Goal: Find specific page/section: Find specific page/section

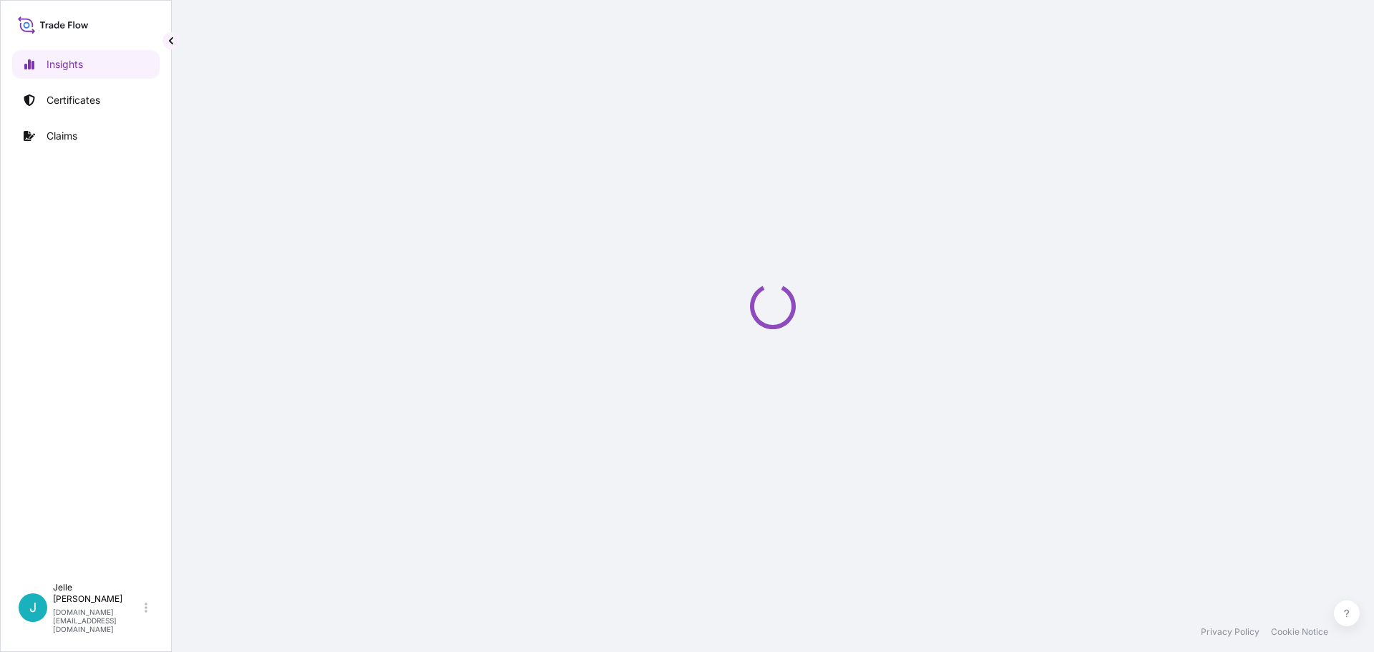
select select "2025"
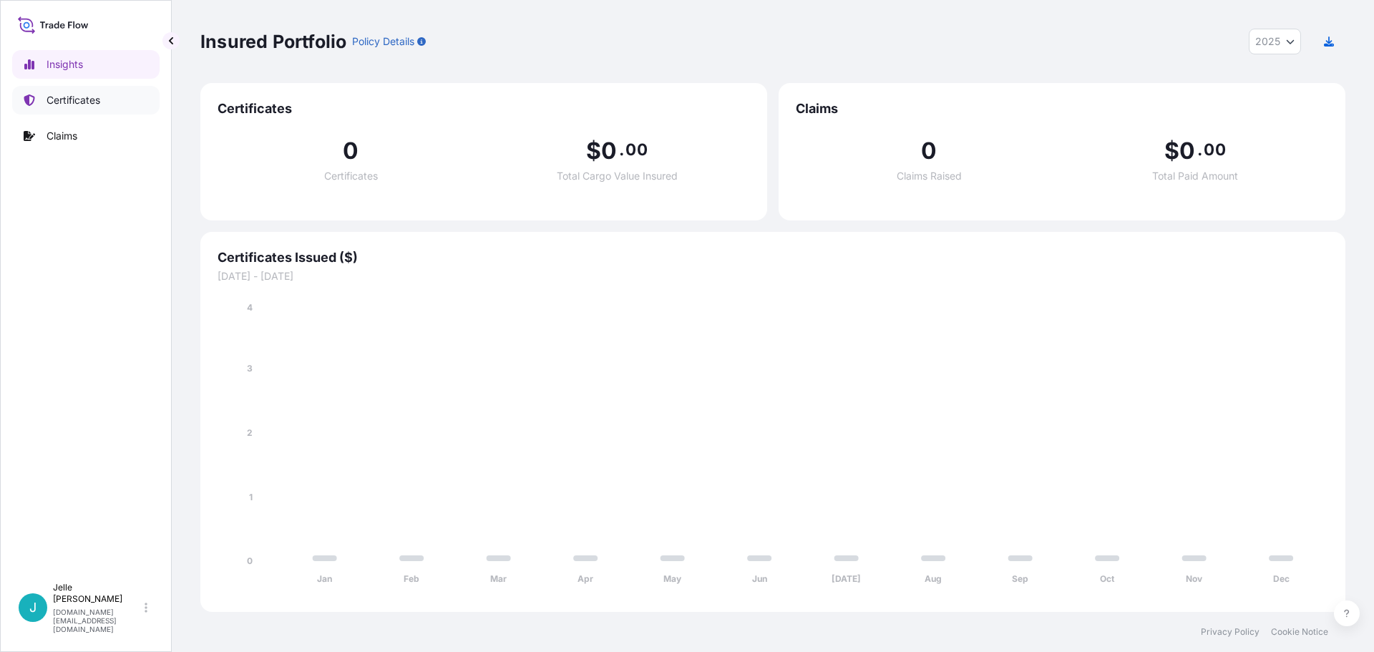
click at [74, 99] on p "Certificates" at bounding box center [74, 100] width 54 height 14
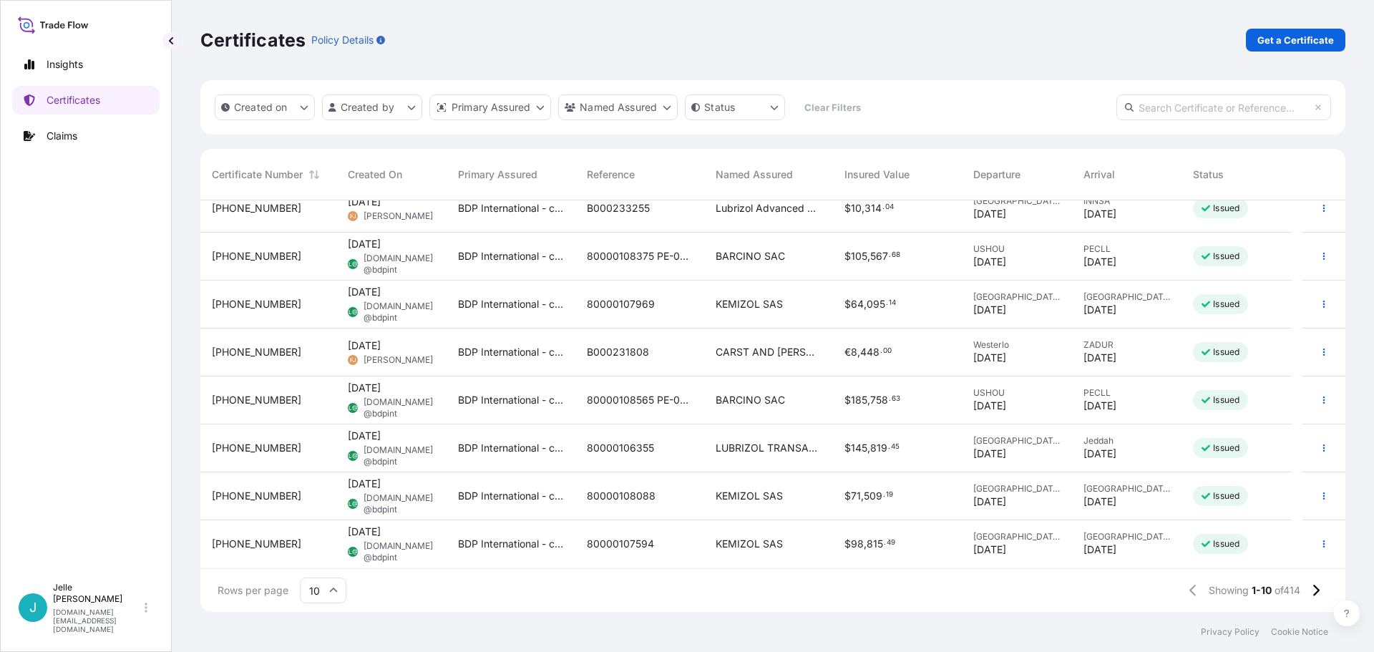
scroll to position [112, 0]
click at [1306, 594] on button at bounding box center [1315, 590] width 25 height 23
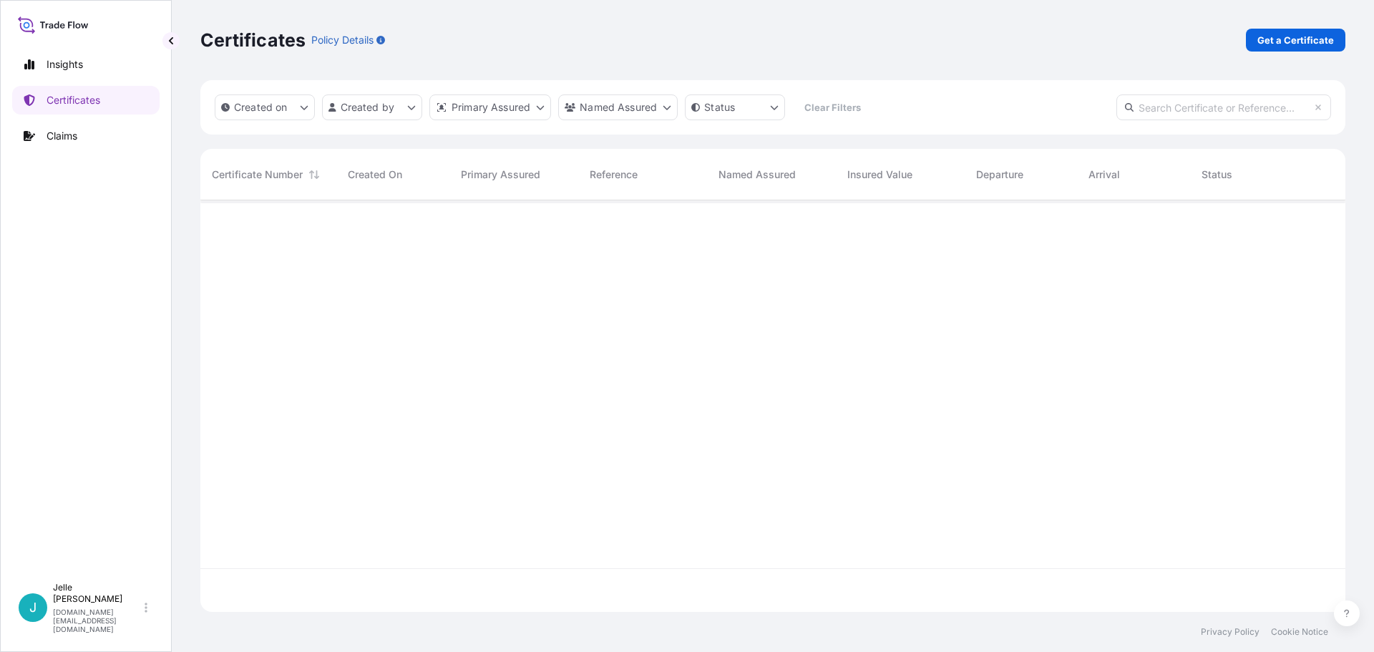
scroll to position [0, 0]
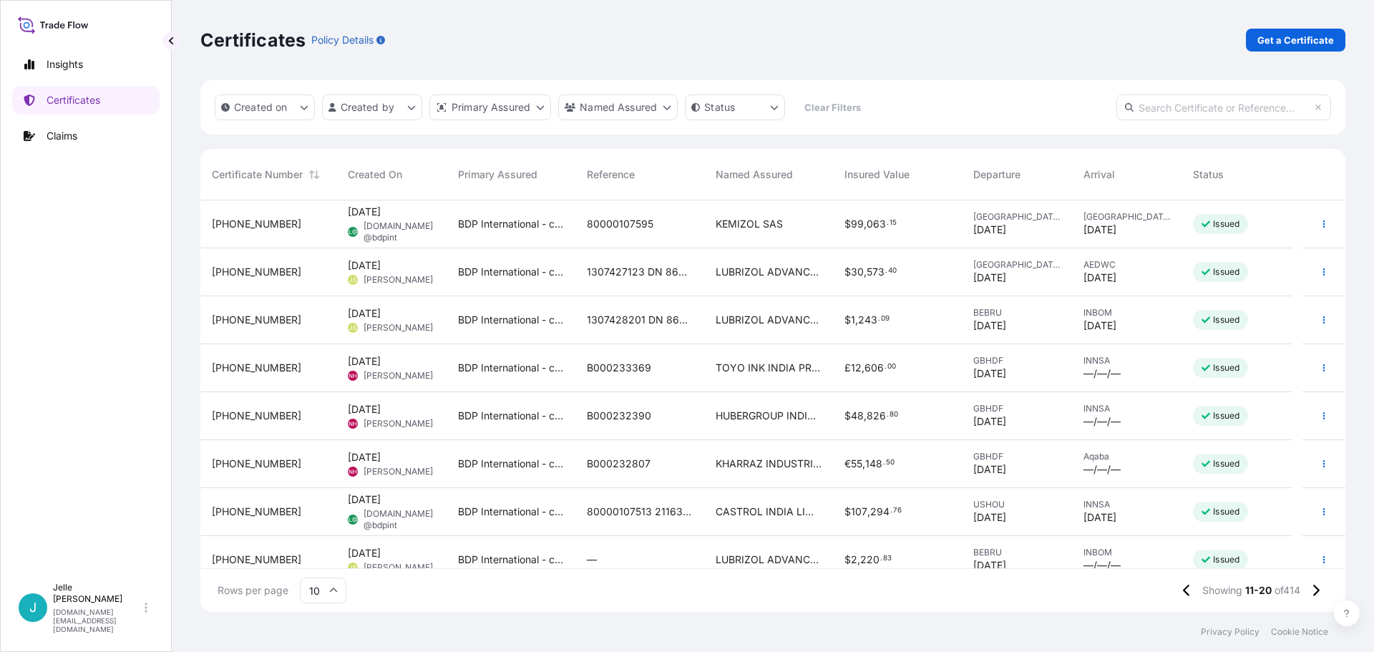
click at [782, 59] on div "Certificates Policy Details Get a Certificate" at bounding box center [772, 40] width 1145 height 80
click at [948, 58] on div "Certificates Policy Details Get a Certificate" at bounding box center [772, 40] width 1145 height 80
click at [634, 60] on div "Certificates Policy Details Get a Certificate" at bounding box center [772, 40] width 1145 height 80
click at [664, 57] on div "Certificates Policy Details Get a Certificate" at bounding box center [772, 40] width 1145 height 80
